Goal: Contribute content: Contribute content

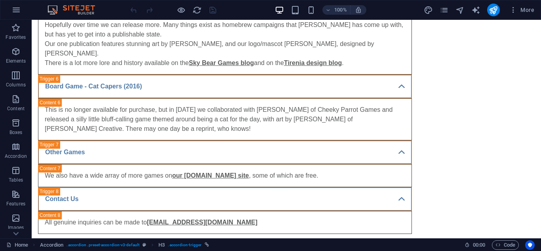
scroll to position [795, 0]
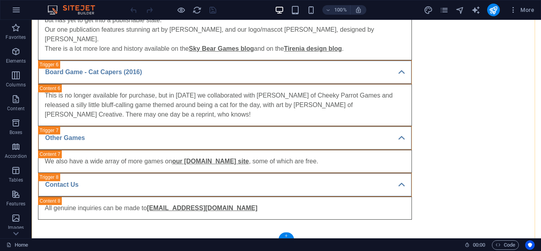
click at [287, 234] on div "+" at bounding box center [285, 235] width 15 height 7
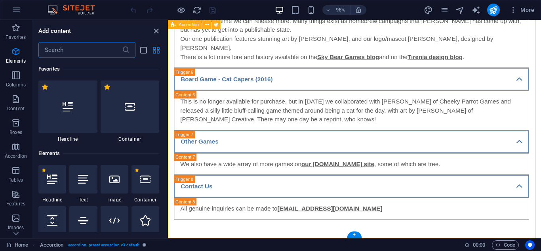
scroll to position [1385, 0]
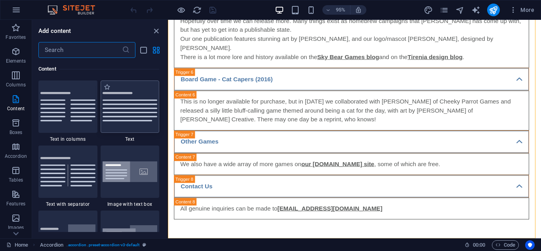
click at [120, 113] on div at bounding box center [130, 106] width 59 height 52
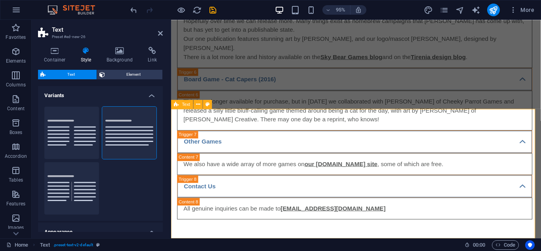
scroll to position [921, 0]
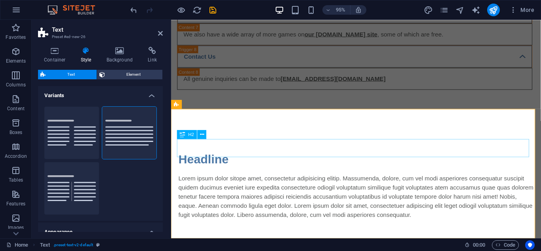
click at [207, 156] on div "Headline" at bounding box center [366, 165] width 374 height 19
click at [207, 153] on div "Headline Lorem ipsum dolor sitope amet, consectetur adipisicing elitip. Massume…" at bounding box center [365, 193] width 389 height 136
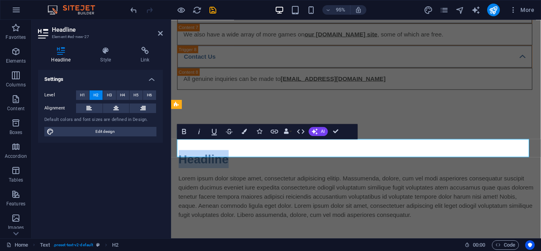
click at [207, 156] on h2 "Headline" at bounding box center [366, 165] width 374 height 19
click at [344, 156] on h2 "Privacy Notice" at bounding box center [366, 165] width 374 height 19
click at [327, 198] on div "Lorem ipsum dolor sitope amet, consectetur adipisicing elitip. Massumenda, dolo…" at bounding box center [366, 206] width 374 height 48
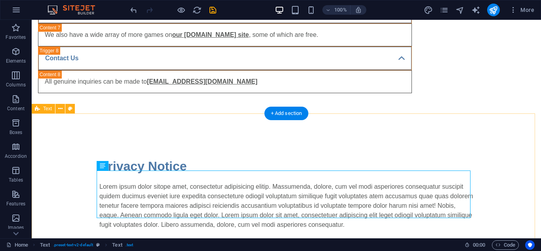
click at [246, 144] on div "Privacy Notice Lorem ipsum dolor sitope amet, consectetur adipisicing elitip. […" at bounding box center [286, 193] width 509 height 136
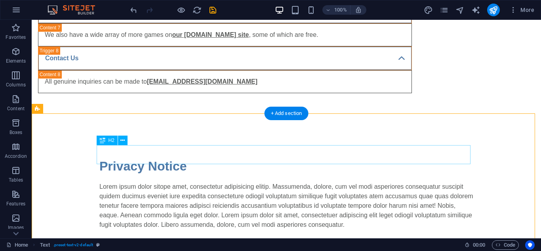
click at [154, 156] on div "Privacy Notice" at bounding box center [286, 165] width 374 height 19
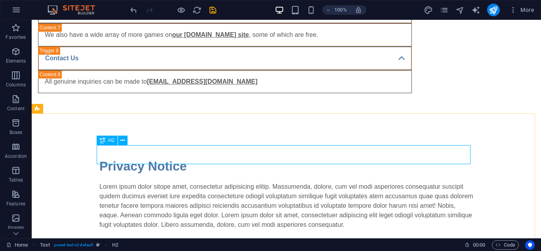
click at [112, 141] on span "H2" at bounding box center [111, 140] width 6 height 5
click at [104, 139] on icon at bounding box center [103, 140] width 6 height 10
click at [121, 141] on icon at bounding box center [122, 140] width 4 height 8
click at [110, 141] on span "H2" at bounding box center [111, 140] width 6 height 5
click at [102, 141] on icon at bounding box center [103, 140] width 6 height 10
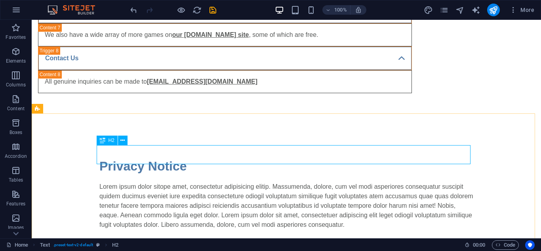
click at [102, 141] on icon at bounding box center [103, 140] width 6 height 10
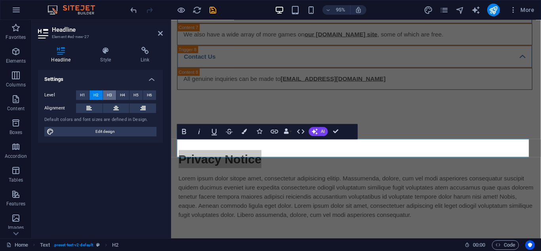
click at [107, 97] on span "H3" at bounding box center [109, 95] width 5 height 10
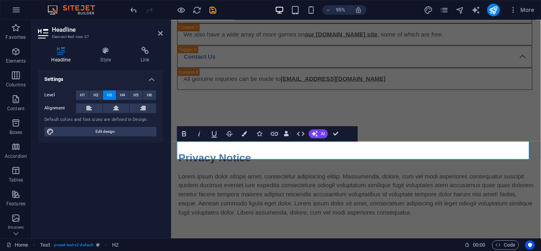
scroll to position [919, 0]
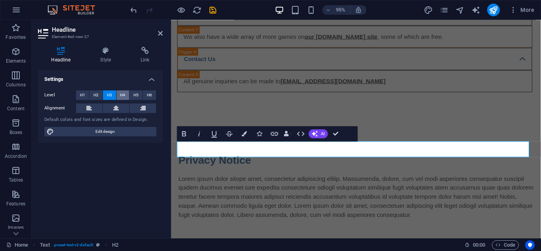
click at [122, 95] on span "H4" at bounding box center [122, 95] width 5 height 10
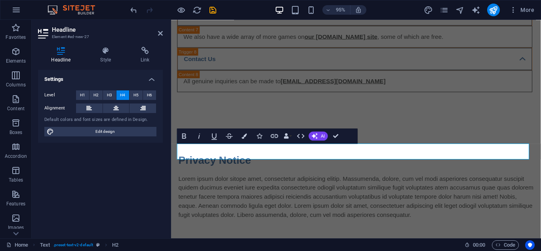
scroll to position [917, 0]
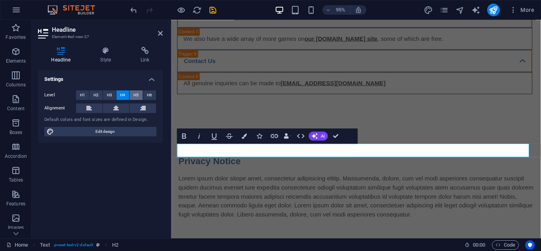
click at [132, 94] on button "H5" at bounding box center [135, 95] width 13 height 10
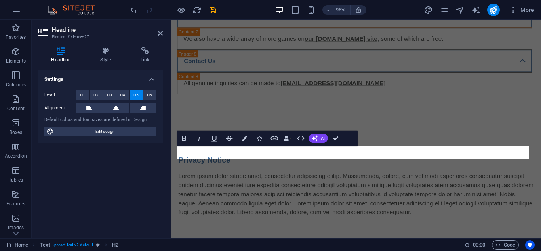
scroll to position [914, 0]
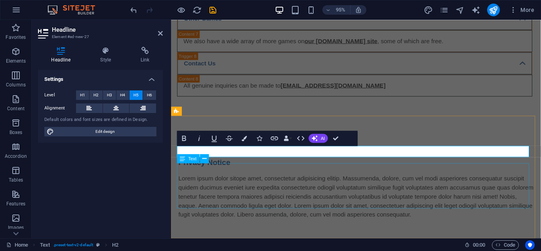
click at [228, 213] on div "Lorem ipsum dolor sitope amet, consectetur adipisicing elitip. Massumenda, dolo…" at bounding box center [366, 206] width 374 height 48
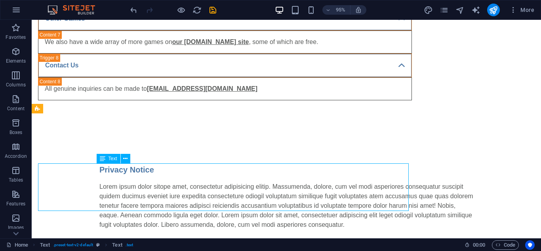
scroll to position [921, 0]
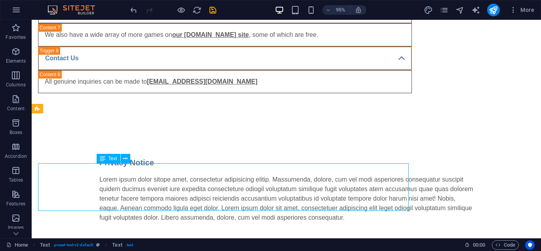
click at [225, 203] on div "Lorem ipsum dolor sitope amet, consectetur adipisicing elitip. Massumenda, dolo…" at bounding box center [286, 199] width 374 height 48
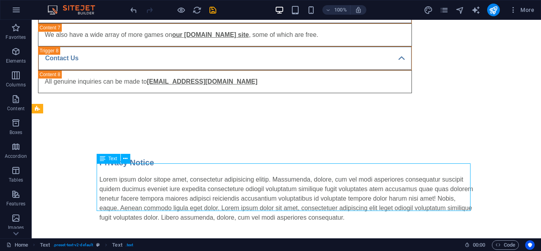
click at [225, 203] on div "Lorem ipsum dolor sitope amet, consectetur adipisicing elitip. Massumenda, dolo…" at bounding box center [286, 199] width 374 height 48
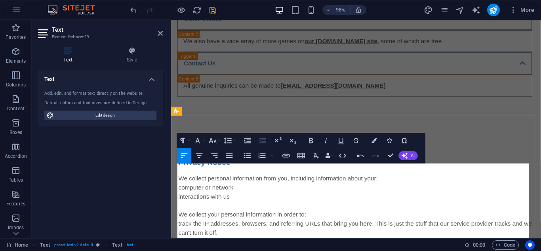
scroll to position [3913, 1]
click at [273, 201] on p "interactions with us" at bounding box center [366, 206] width 374 height 10
click at [179, 191] on p "computer or network" at bounding box center [366, 196] width 374 height 10
click at [180, 182] on p "We collect personal information from you, including information about your:" at bounding box center [366, 187] width 374 height 10
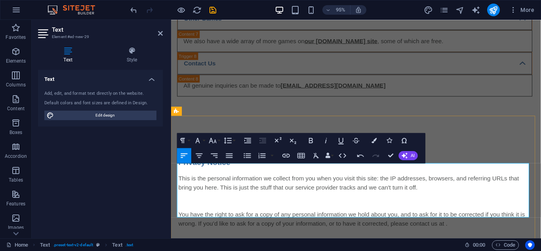
click at [427, 186] on p "This is the personal information we collect from you when you visit this site: …" at bounding box center [366, 191] width 374 height 19
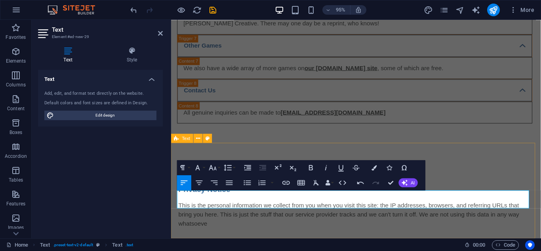
scroll to position [895, 0]
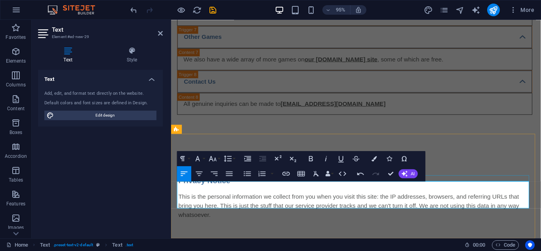
click at [512, 194] on div at bounding box center [366, 197] width 374 height 6
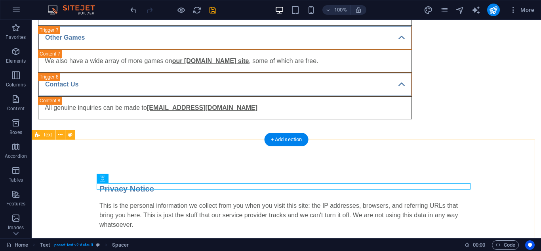
click at [497, 156] on div "Privacy Notice This is the personal information we collect from you when you vi…" at bounding box center [286, 206] width 509 height 110
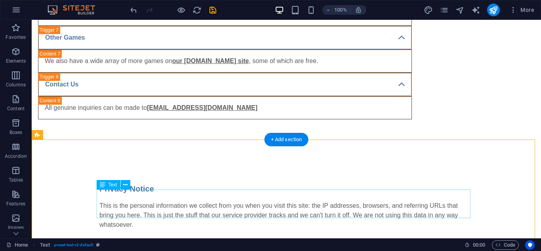
click at [200, 201] on div "This is the personal information we collect from you when you visit this site: …" at bounding box center [286, 215] width 374 height 29
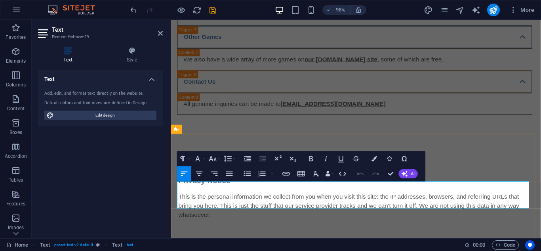
click at [274, 213] on p "This is the personal information we collect from you when you visit this site: …" at bounding box center [366, 215] width 374 height 29
click at [206, 203] on p "This is the personal information we collect from you when you visit this site: …" at bounding box center [366, 215] width 374 height 29
click at [247, 204] on p "This is the personal information we collect from you when you visit this site: …" at bounding box center [366, 215] width 374 height 29
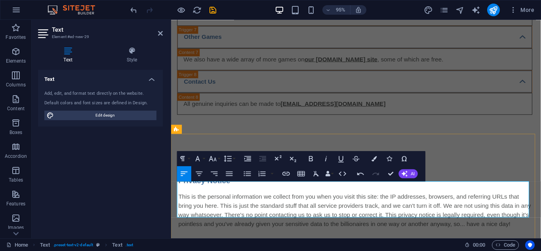
click at [461, 224] on p "This is the personal information we collect from you when you visit this site: …" at bounding box center [366, 220] width 374 height 38
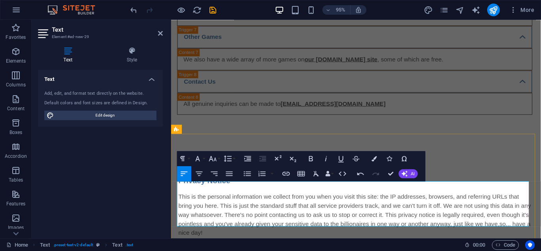
click at [379, 214] on p "This is the personal information we collect from you when you visit this site: …" at bounding box center [366, 225] width 374 height 48
click at [274, 228] on p "This is the personal information we collect from you when you visit this site: …" at bounding box center [366, 225] width 374 height 48
click at [271, 230] on p "This is the personal information we collect from you when you visit this site: …" at bounding box center [366, 225] width 374 height 48
click at [489, 152] on div "Privacy Notice This is the personal information we collect from you when you vi…" at bounding box center [365, 215] width 389 height 129
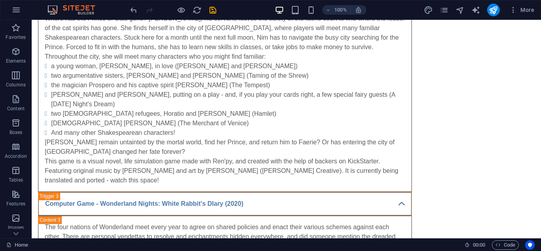
scroll to position [0, 0]
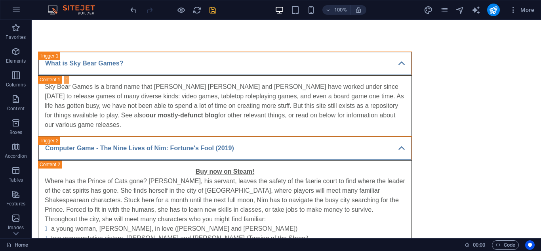
click at [215, 10] on icon "save" at bounding box center [212, 10] width 9 height 9
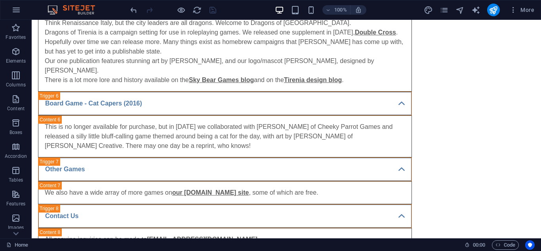
scroll to position [926, 0]
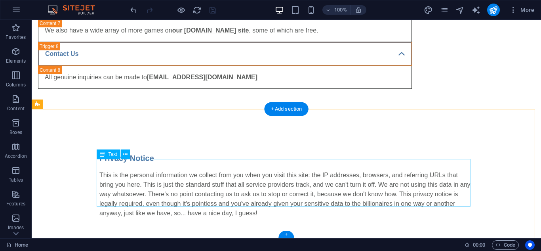
click at [226, 173] on div "This is the personal information we collect from you when you visit this site: …" at bounding box center [286, 194] width 374 height 48
click at [90, 182] on div "Privacy Notice This is the personal information we collect from you when you vi…" at bounding box center [286, 184] width 509 height 129
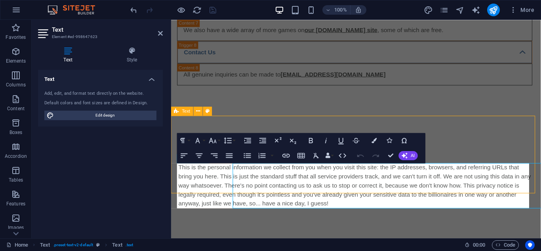
scroll to position [914, 0]
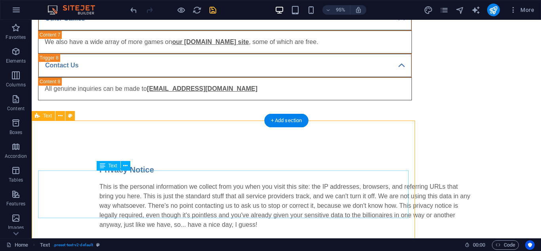
click at [318, 186] on div "This is the personal information we collect from you when you visit this site: …" at bounding box center [286, 206] width 374 height 48
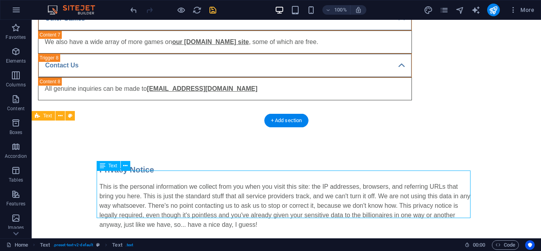
click at [318, 186] on div "This is the personal information we collect from you when you visit this site: …" at bounding box center [286, 206] width 374 height 48
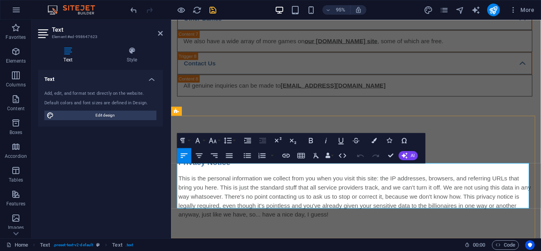
click at [325, 194] on p "This is the personal information we collect from you when you visit this site: …" at bounding box center [366, 206] width 374 height 48
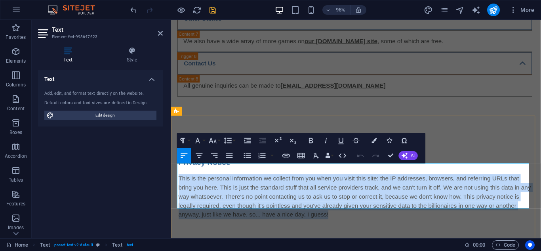
copy p "This is the personal information we collect from you when you visit this site: …"
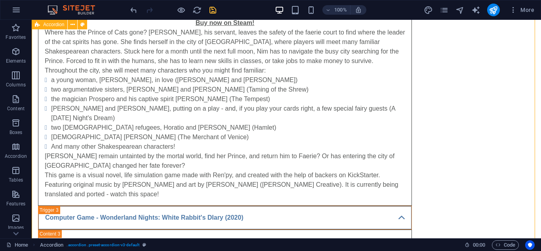
scroll to position [0, 0]
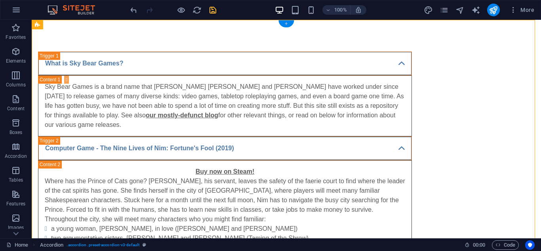
click at [283, 26] on div "+" at bounding box center [285, 23] width 15 height 7
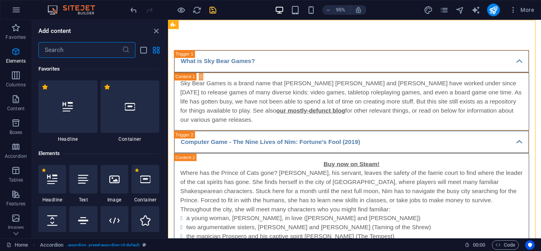
scroll to position [1385, 0]
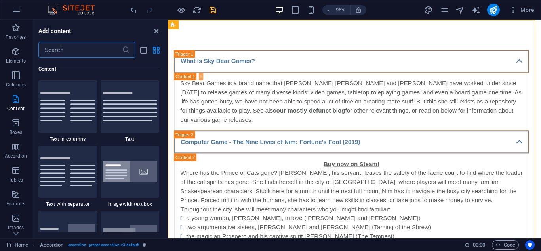
click at [93, 51] on input "text" at bounding box center [80, 50] width 84 height 16
type input "image"
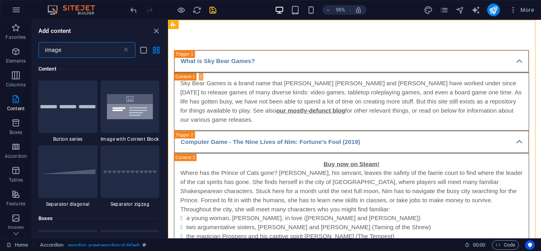
scroll to position [0, 0]
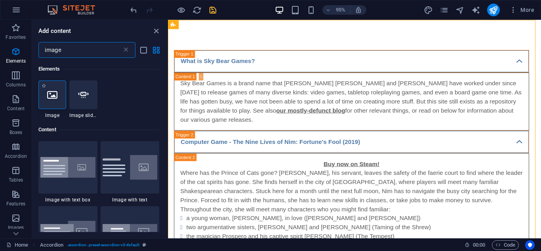
click at [52, 97] on icon at bounding box center [52, 94] width 10 height 10
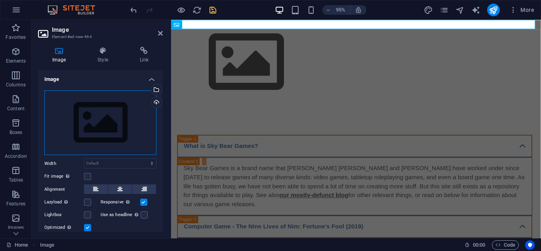
click at [86, 103] on div "Drag files here, click to choose files or select files from Files or our free s…" at bounding box center [100, 122] width 112 height 65
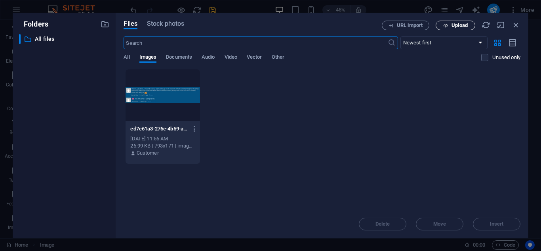
click at [459, 25] on span "Upload" at bounding box center [459, 25] width 16 height 5
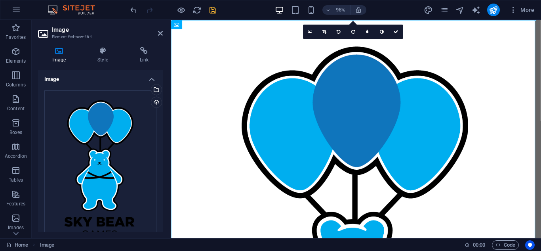
click at [162, 184] on div "Image Drag files here, click to choose files or select files from Files or our …" at bounding box center [100, 151] width 125 height 162
click at [161, 161] on div "Drag files here, click to choose files or select files from Files or our free s…" at bounding box center [100, 210] width 125 height 253
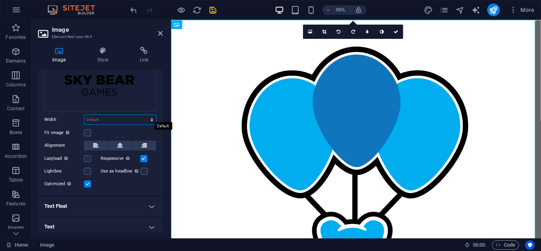
click at [122, 120] on select "Default auto px rem % em vh vw" at bounding box center [120, 120] width 72 height 10
select select "%"
click at [143, 115] on select "Default auto px rem % em vh vw" at bounding box center [120, 120] width 72 height 10
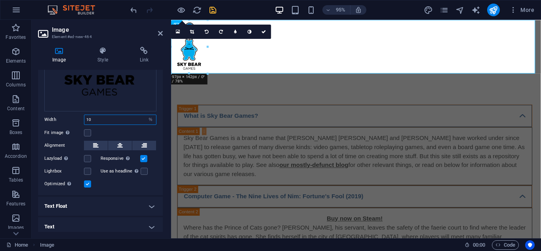
click at [114, 118] on input "10" at bounding box center [120, 120] width 72 height 10
type input "1"
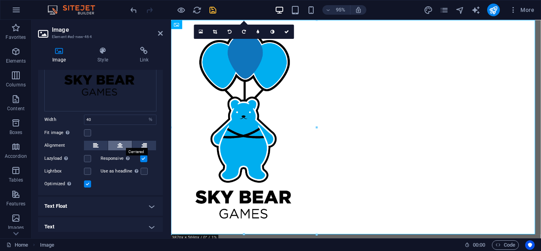
click at [117, 142] on icon at bounding box center [120, 146] width 6 height 10
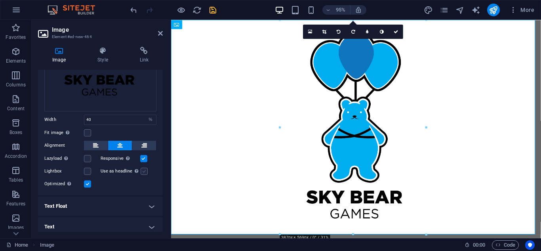
click at [143, 170] on label at bounding box center [144, 170] width 7 height 7
click at [0, 0] on input "Use as headline The image will be wrapped in an H1 headline tag. Useful for giv…" at bounding box center [0, 0] width 0 height 0
click at [97, 117] on input "40" at bounding box center [120, 120] width 72 height 10
type input "4"
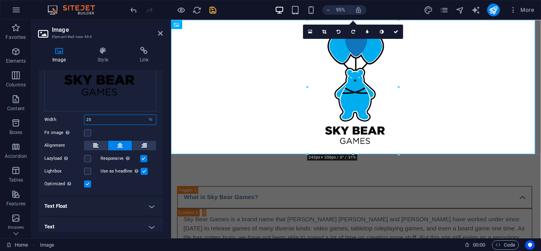
click at [106, 117] on input "25" at bounding box center [120, 120] width 72 height 10
type input "2"
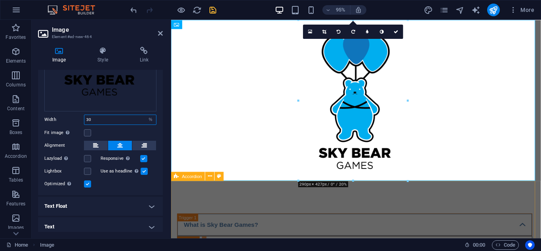
type input "30"
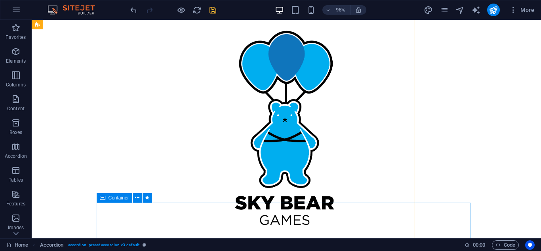
scroll to position [620, 0]
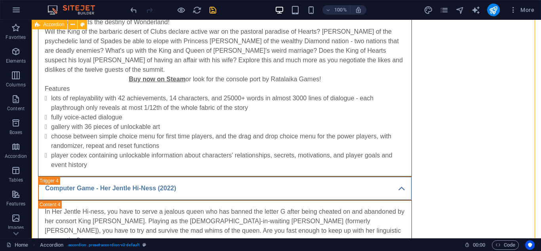
click at [512, 139] on div "What is Sky Bear Games? Sky Bear Games is a brand name that [PERSON_NAME] [PERS…" at bounding box center [286, 137] width 509 height 1026
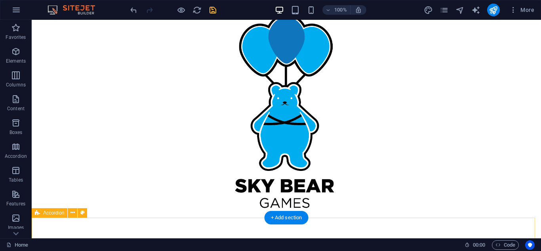
scroll to position [0, 0]
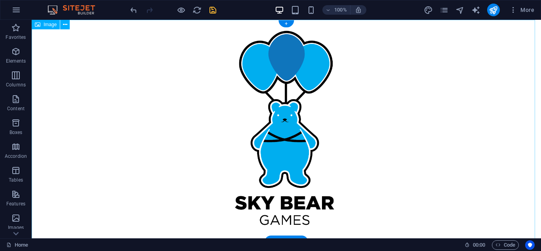
click at [295, 131] on figure at bounding box center [286, 132] width 509 height 225
select select "%"
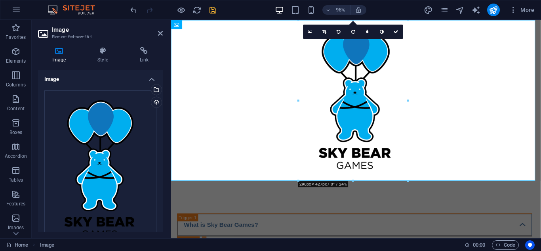
click at [162, 177] on div "Image Drag files here, click to choose files or select files from Files or our …" at bounding box center [100, 151] width 125 height 162
click at [161, 177] on div "Drag files here, click to choose files or select files from Files or our free s…" at bounding box center [100, 210] width 125 height 253
click at [162, 164] on div "Image Drag files here, click to choose files or select files from Files or our …" at bounding box center [100, 151] width 125 height 162
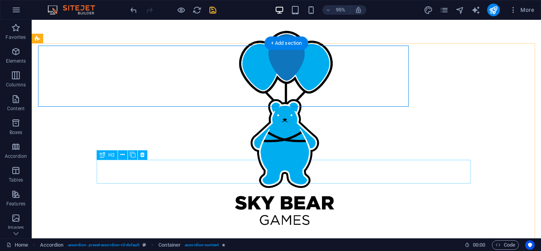
scroll to position [199, 0]
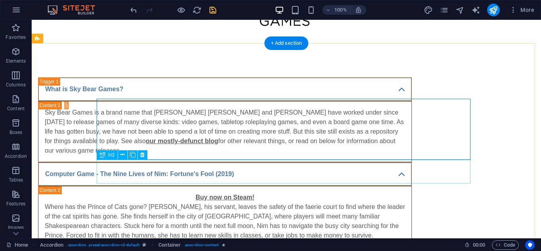
click at [162, 162] on div "Computer Game - The Nine Lives of Nim: Fortune's Fool (2019)" at bounding box center [225, 174] width 374 height 24
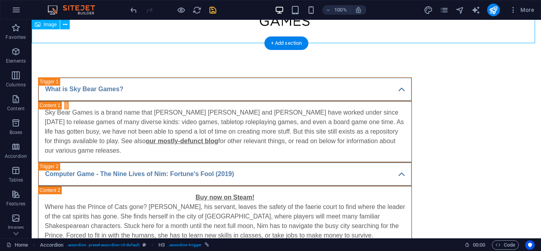
select select "%"
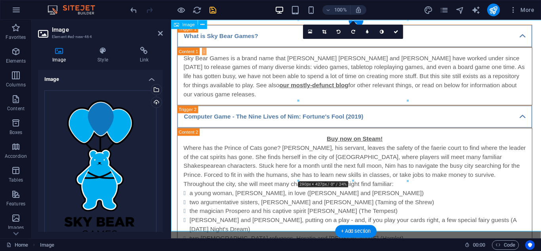
scroll to position [0, 0]
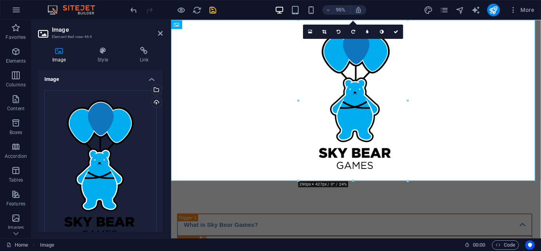
click at [112, 80] on h4 "Image" at bounding box center [100, 77] width 125 height 14
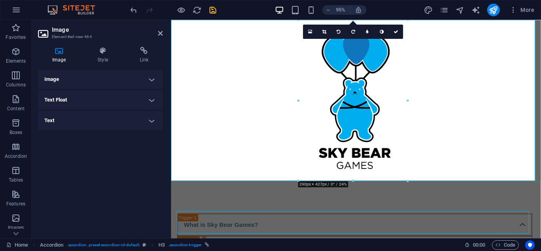
scroll to position [156, 0]
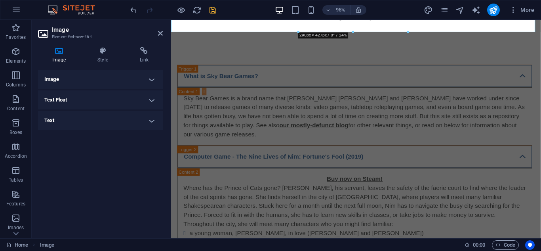
click at [122, 80] on h4 "Image" at bounding box center [100, 79] width 125 height 19
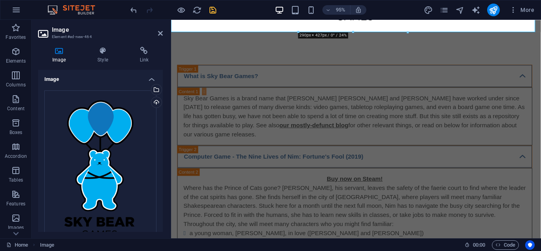
click at [156, 164] on div "Drag files here, click to choose files or select files from Files or our free s…" at bounding box center [100, 210] width 125 height 253
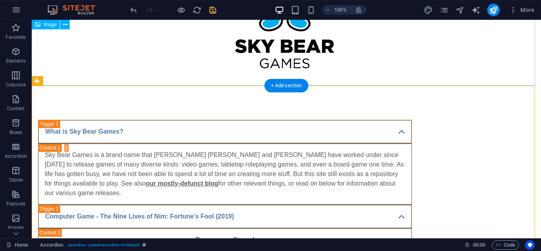
select select "%"
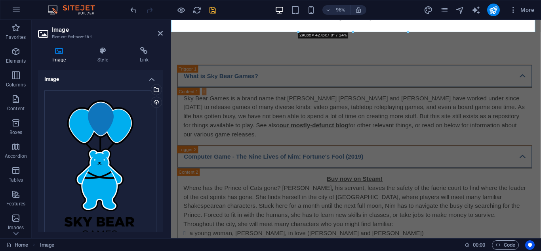
click at [162, 208] on div "Image Drag files here, click to choose files or select files from Files or our …" at bounding box center [100, 151] width 125 height 162
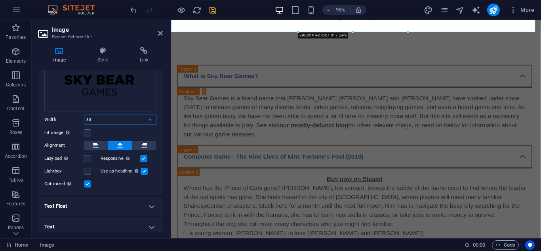
click at [94, 119] on input "30" at bounding box center [120, 120] width 72 height 10
type input "3"
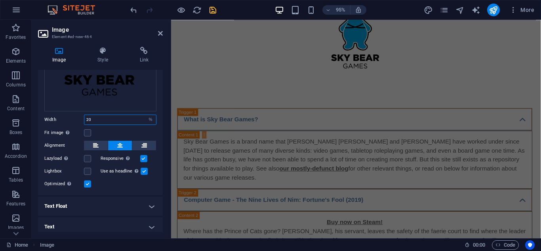
scroll to position [0, 0]
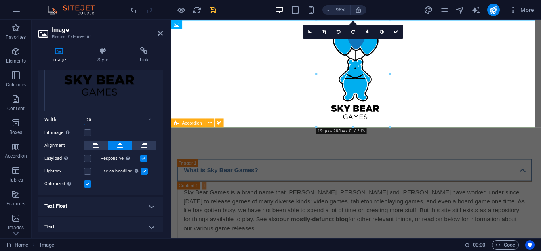
type input "20"
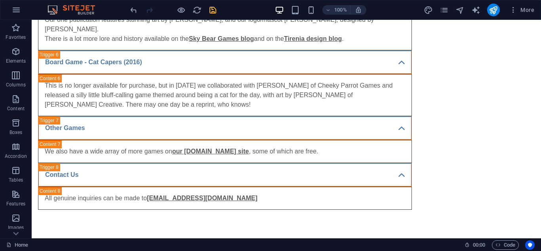
scroll to position [1074, 0]
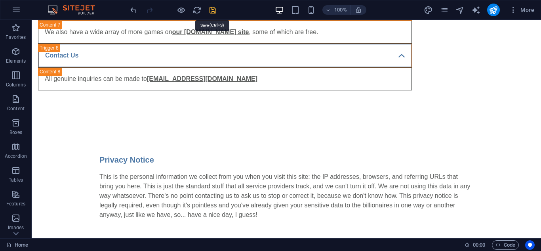
click at [212, 10] on icon "save" at bounding box center [212, 10] width 9 height 9
click at [500, 13] on div "More" at bounding box center [481, 10] width 114 height 13
click at [495, 10] on icon "publish" at bounding box center [493, 10] width 9 height 9
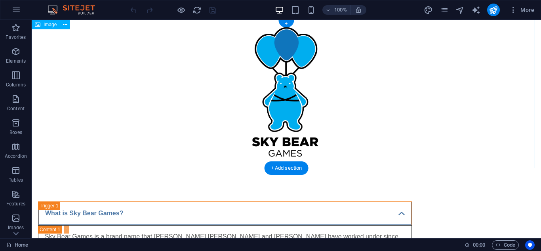
click at [291, 82] on figure at bounding box center [286, 95] width 509 height 150
select select "%"
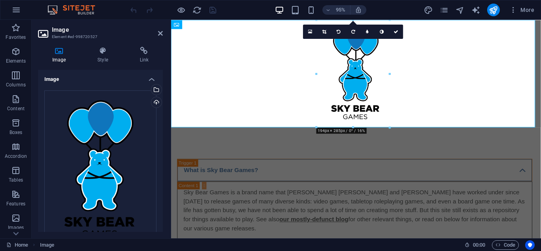
scroll to position [142, 0]
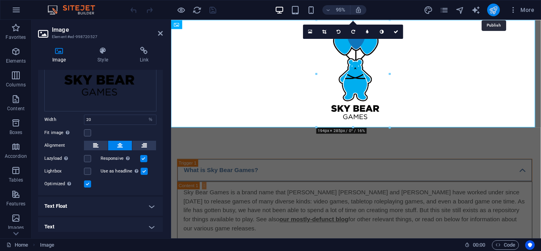
click at [497, 11] on icon "publish" at bounding box center [493, 10] width 9 height 9
